Goal: Download file/media

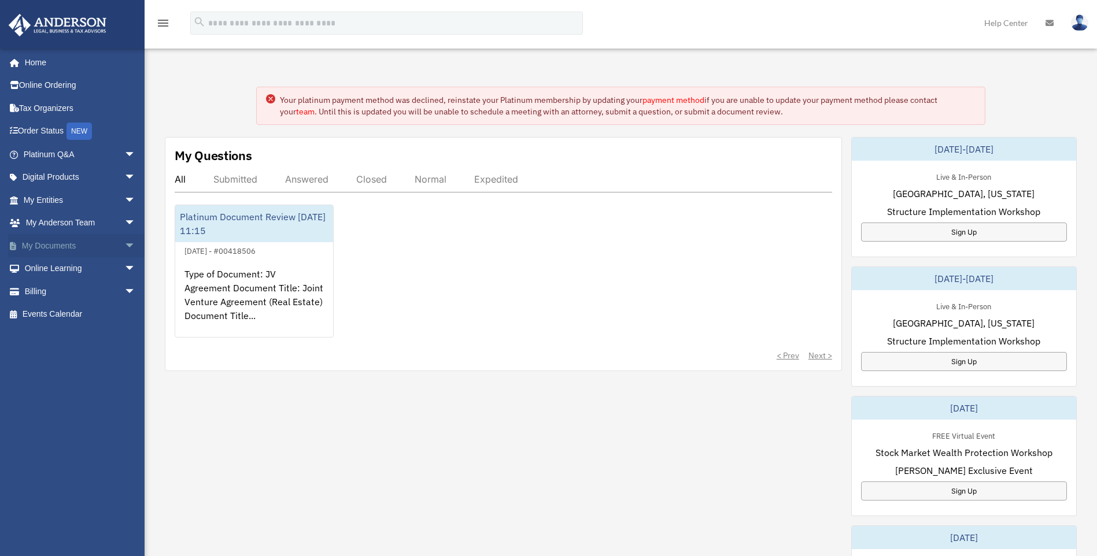
click at [80, 238] on link "My Documents arrow_drop_down" at bounding box center [80, 245] width 145 height 23
click at [124, 248] on span "arrow_drop_down" at bounding box center [135, 246] width 23 height 24
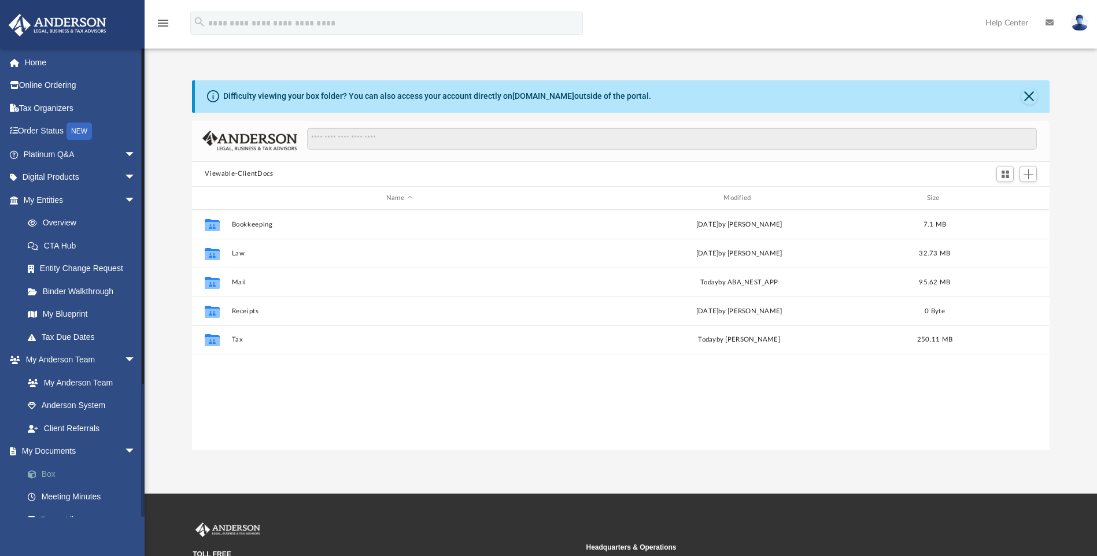
click at [52, 473] on link "Box" at bounding box center [84, 473] width 137 height 23
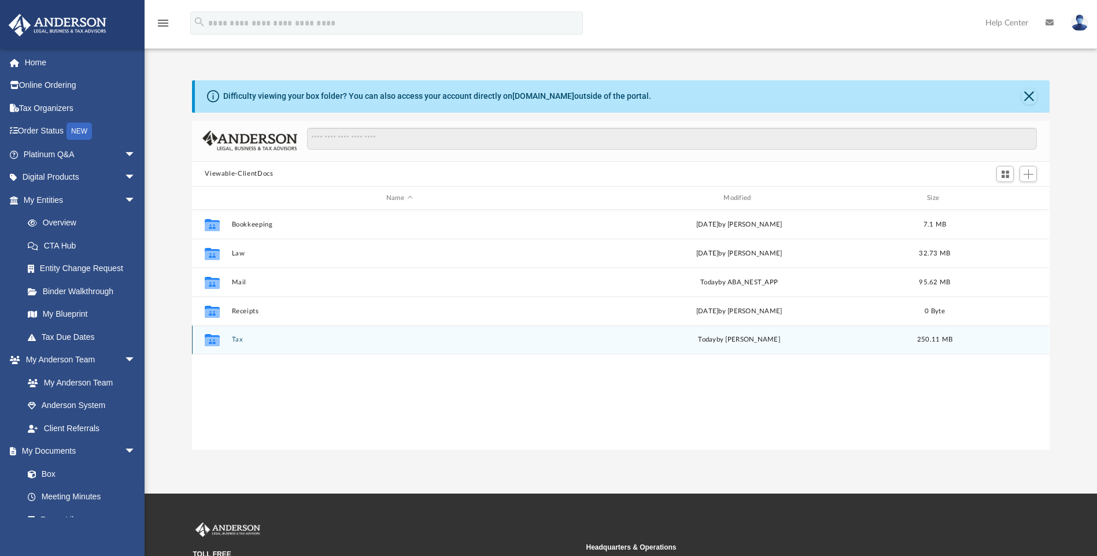
click at [234, 342] on button "Tax" at bounding box center [399, 340] width 335 height 8
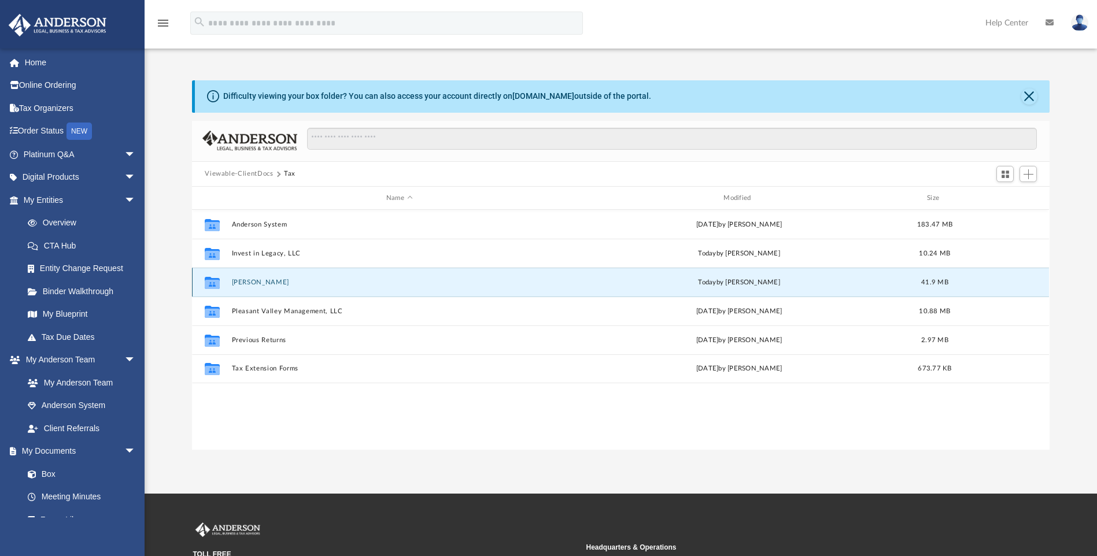
click at [248, 282] on button "Khatri, Kunal" at bounding box center [399, 283] width 335 height 8
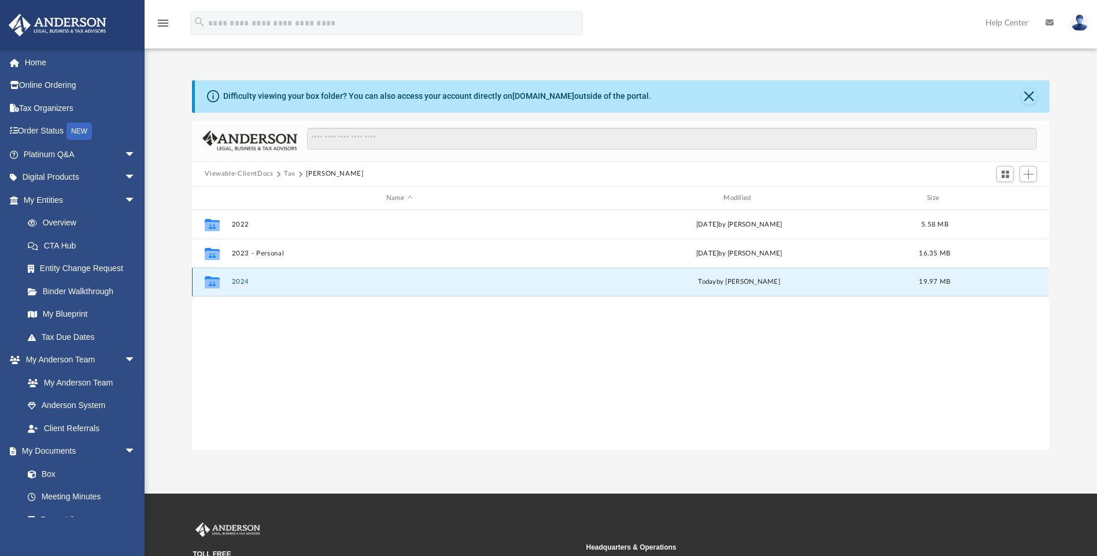
click at [242, 280] on button "2024" at bounding box center [399, 283] width 335 height 8
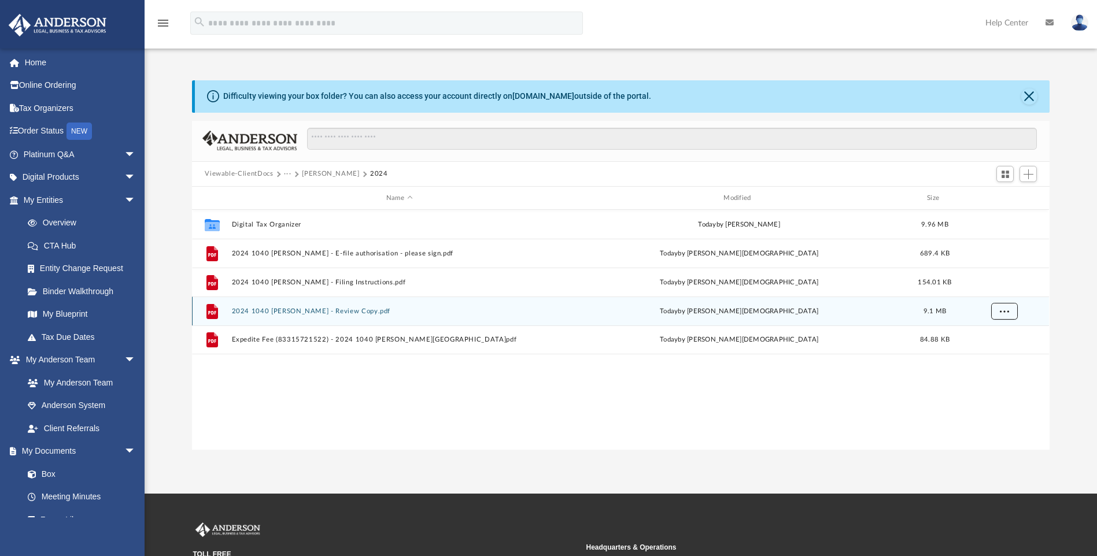
click at [998, 306] on button "More options" at bounding box center [1004, 311] width 27 height 17
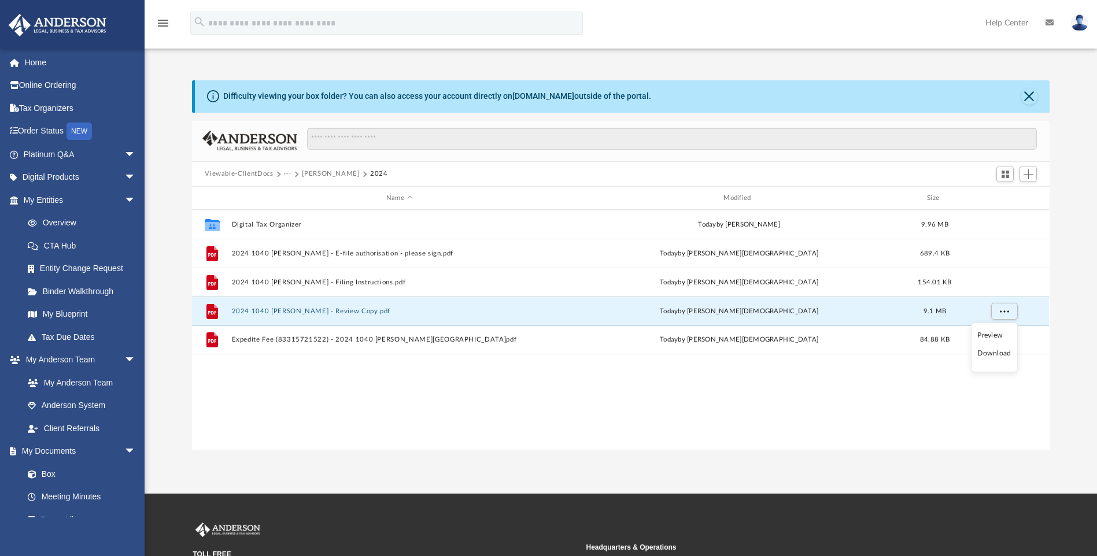
click at [993, 355] on li "Download" at bounding box center [994, 353] width 34 height 12
